Goal: Find specific page/section: Find specific page/section

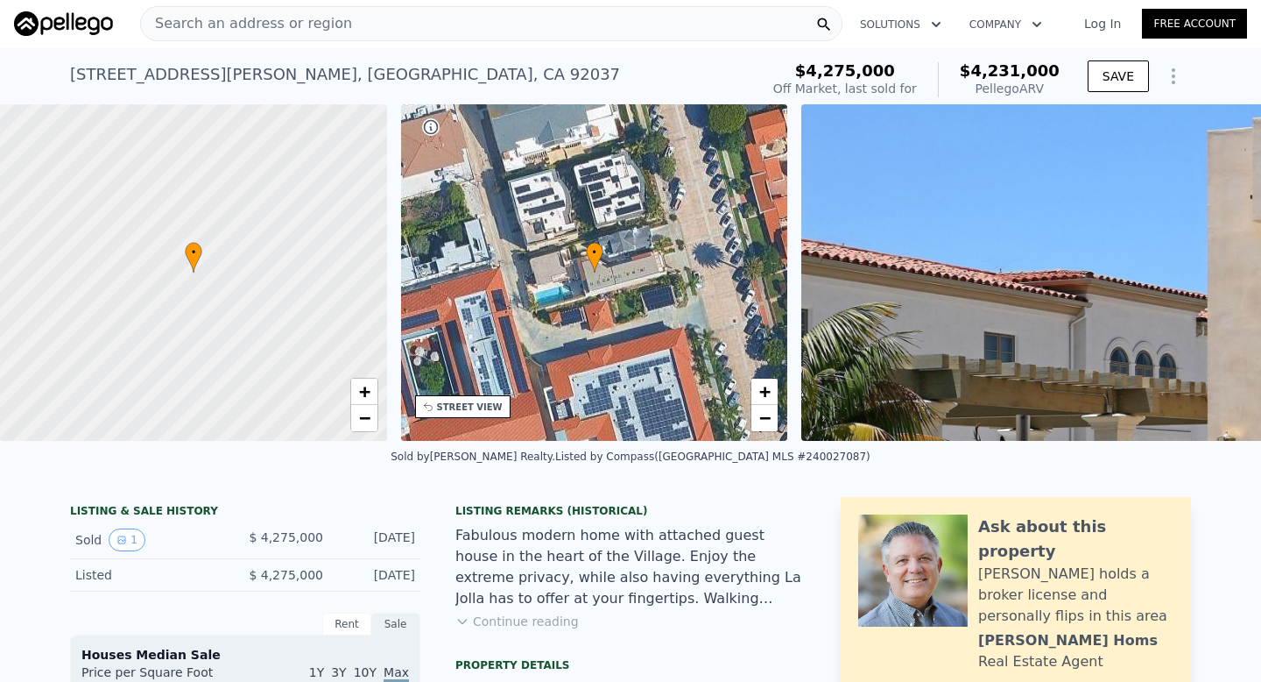
scroll to position [2, 0]
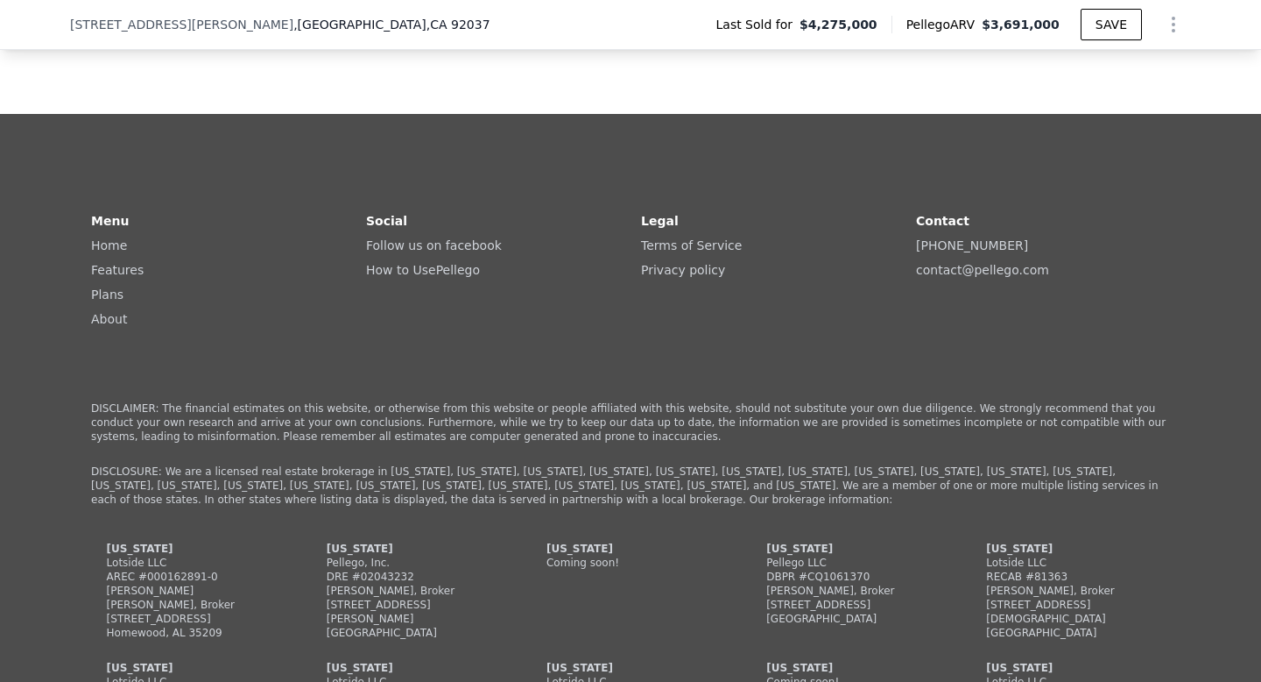
scroll to position [4292, 0]
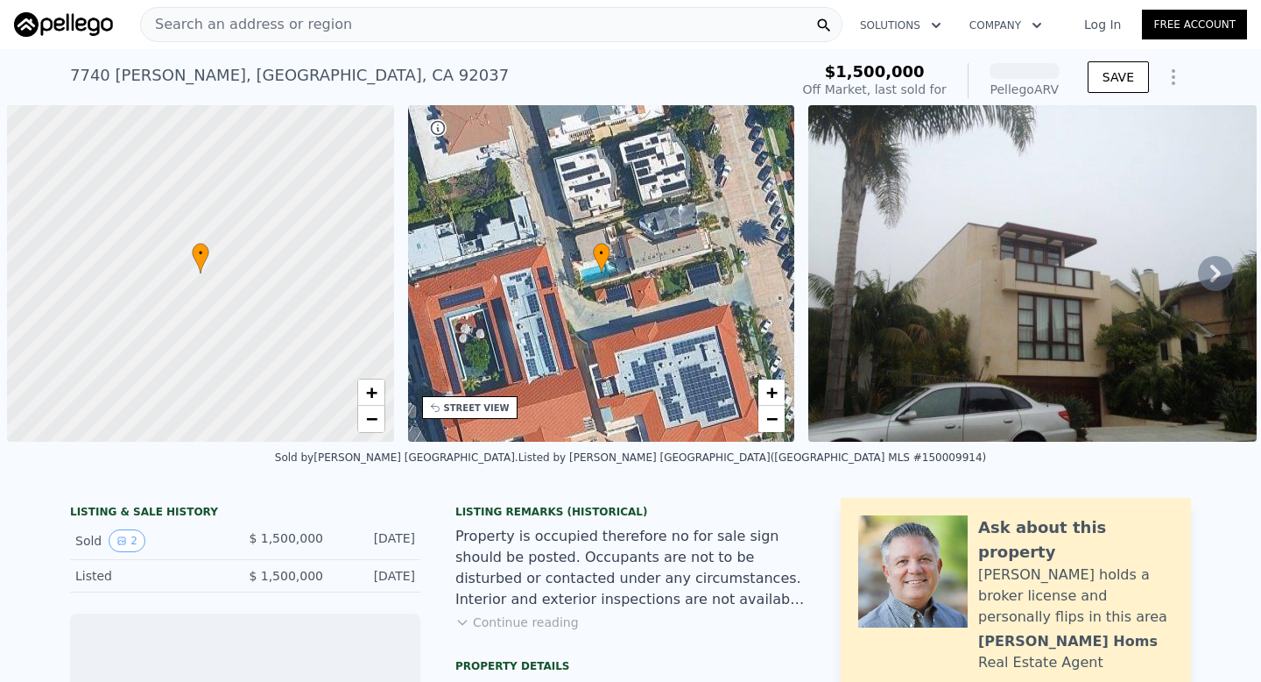
scroll to position [0, 7]
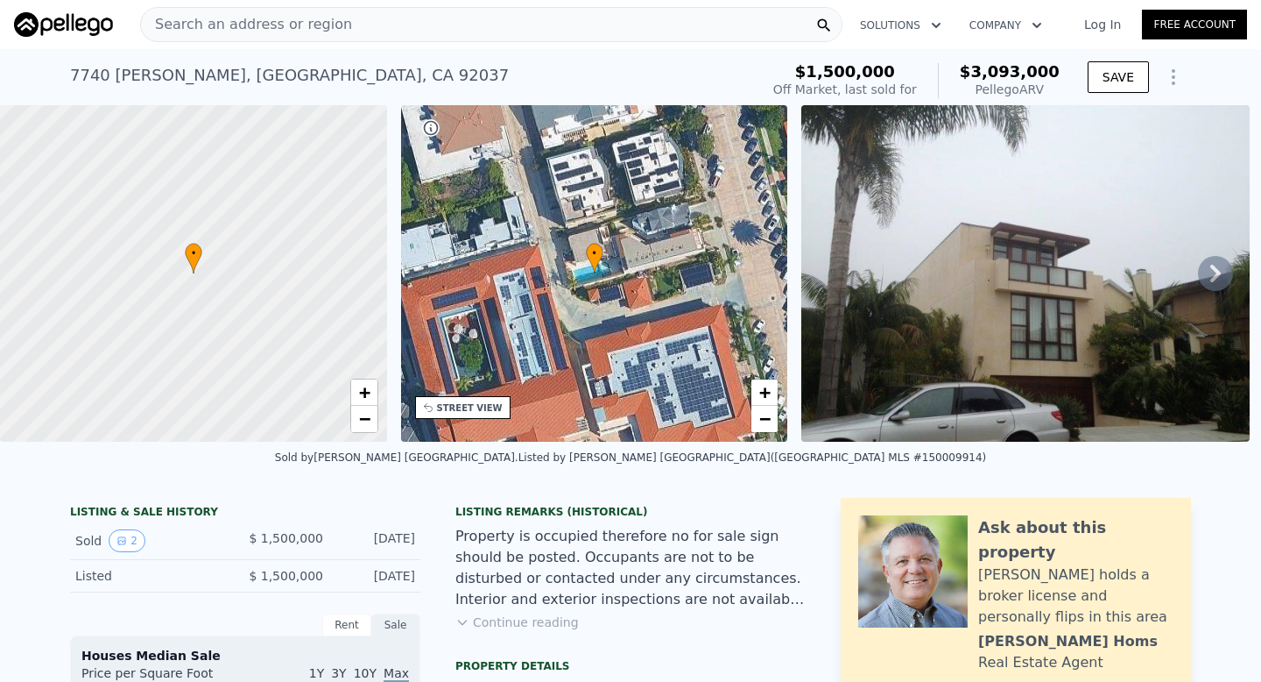
click at [1223, 277] on icon at bounding box center [1215, 273] width 35 height 35
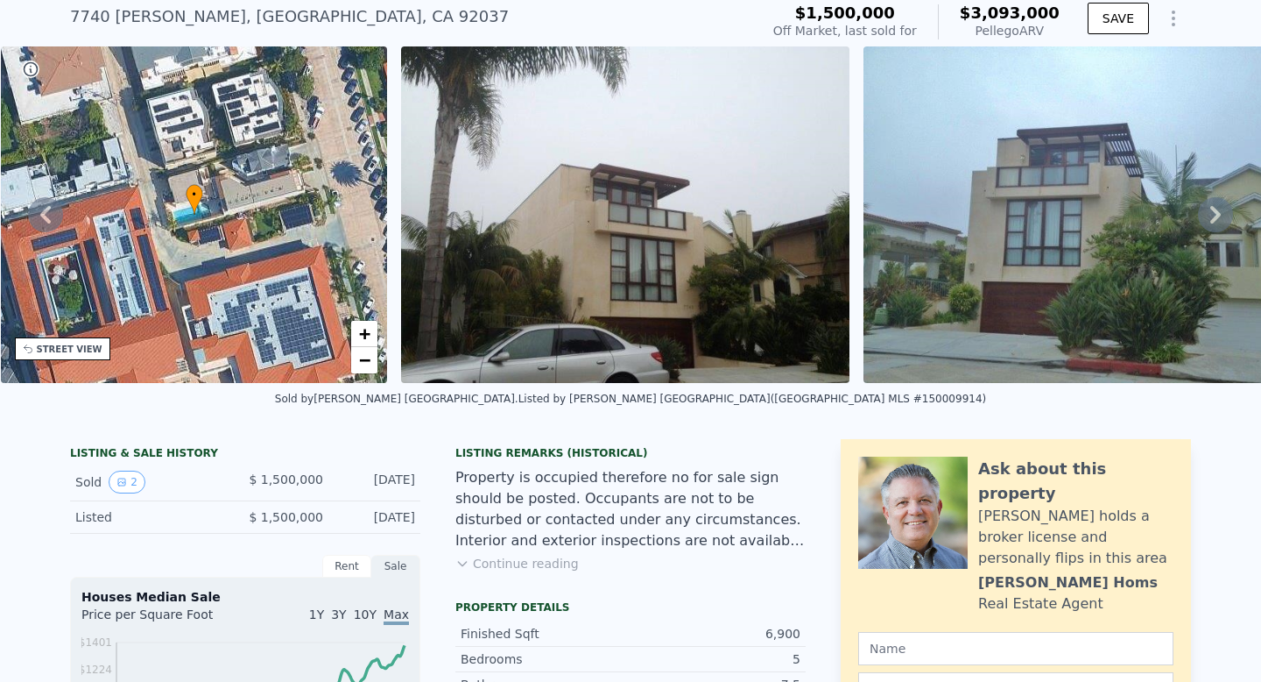
scroll to position [6, 0]
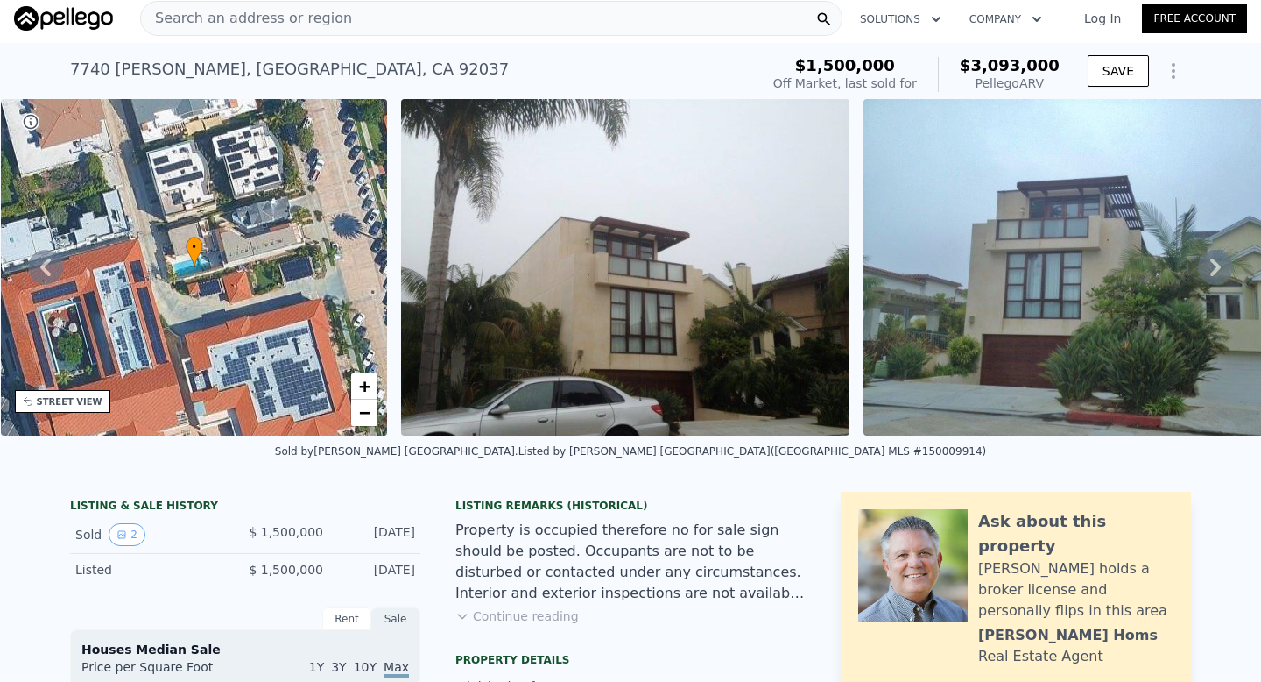
click at [1212, 268] on icon at bounding box center [1215, 267] width 35 height 35
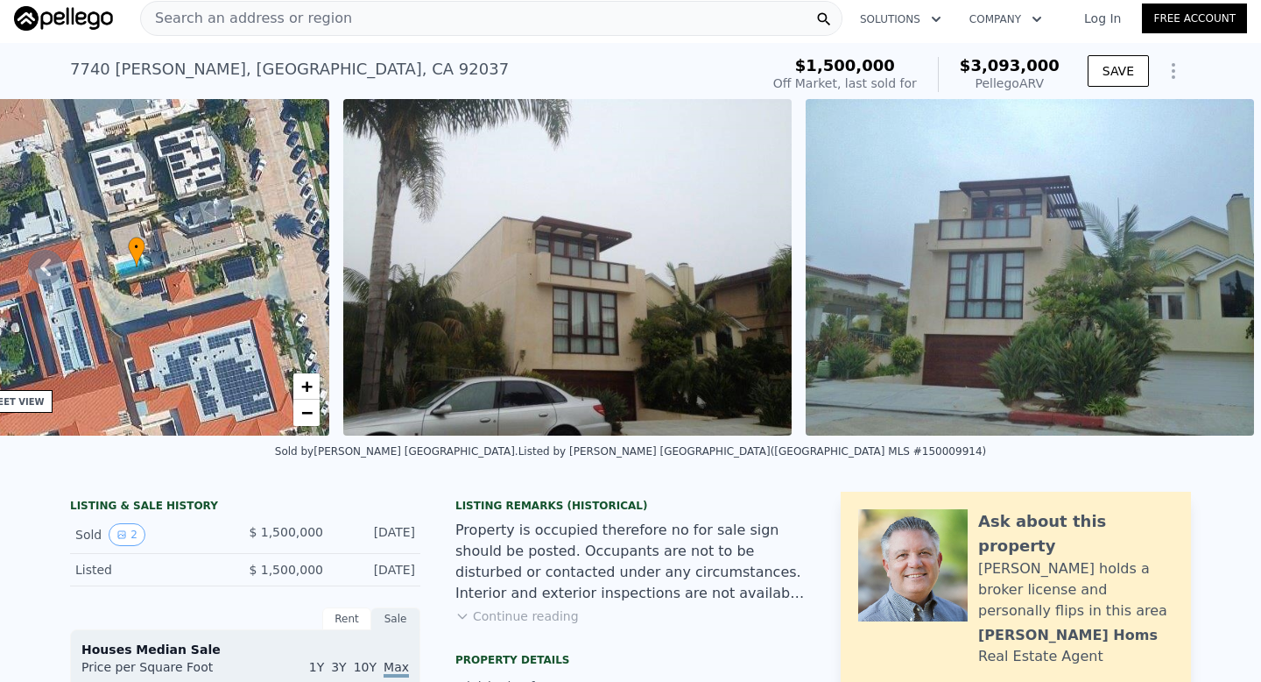
click at [1212, 268] on img at bounding box center [1030, 267] width 448 height 336
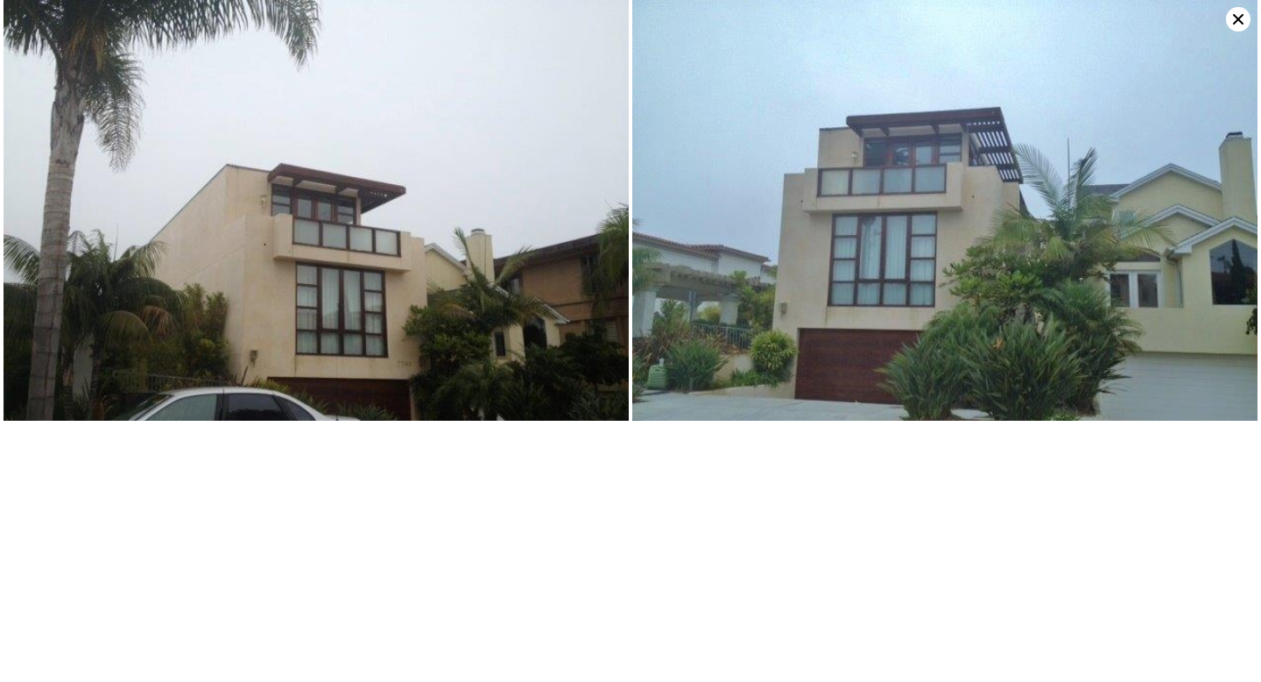
click at [755, 465] on div at bounding box center [630, 341] width 1261 height 682
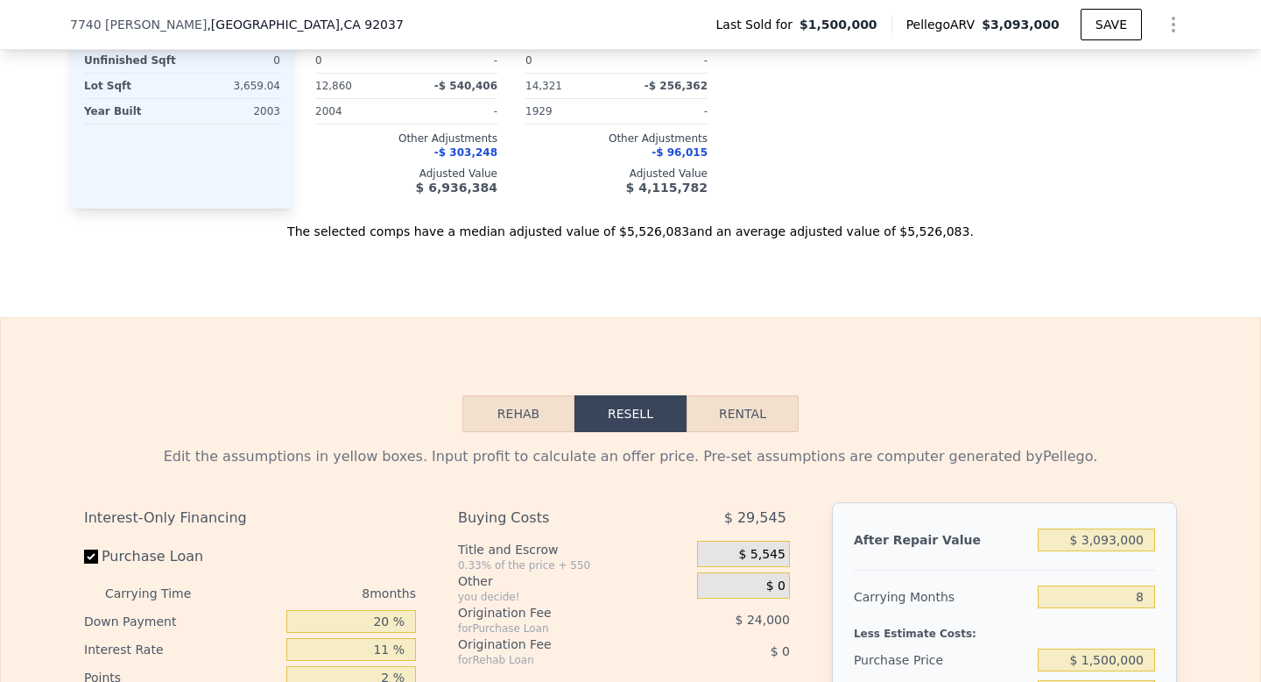
scroll to position [2141, 0]
